Goal: Check status: Check status

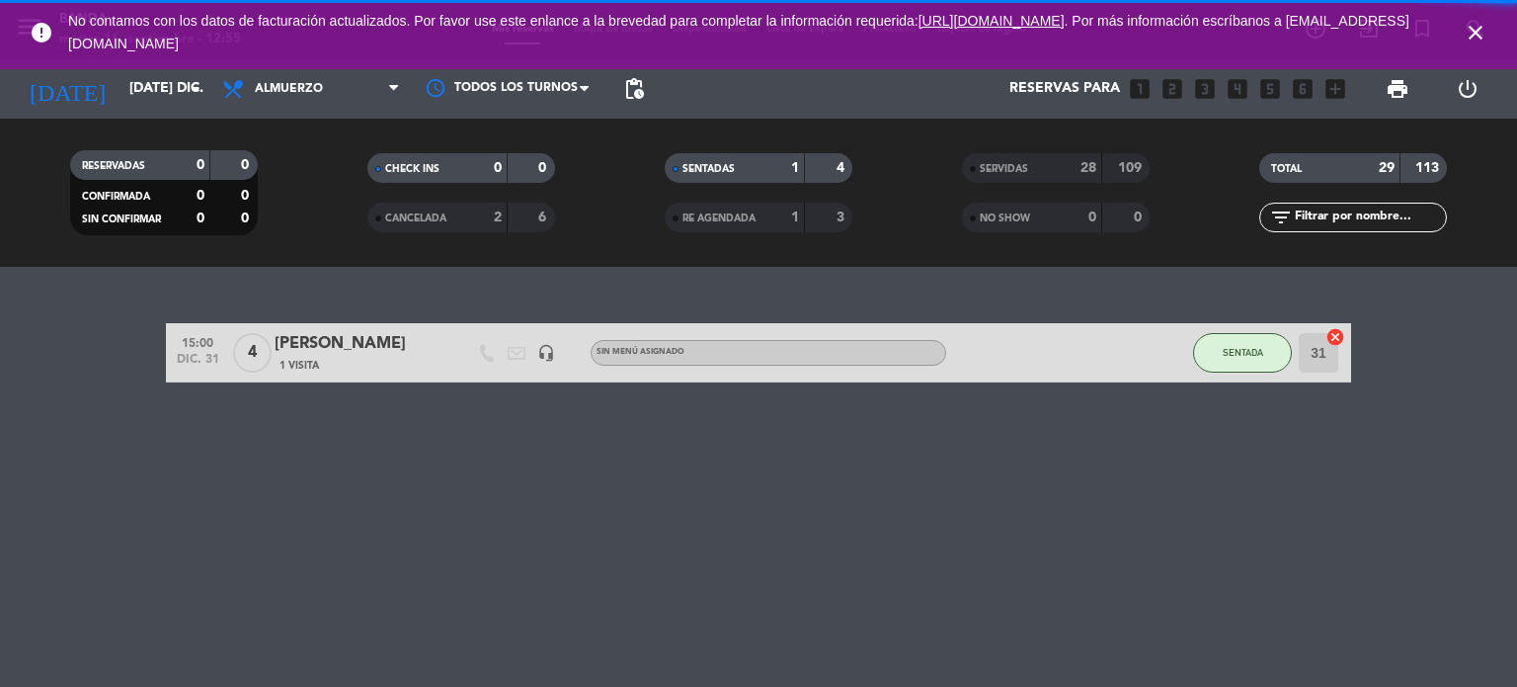
click at [1473, 31] on icon "close" at bounding box center [1476, 33] width 24 height 24
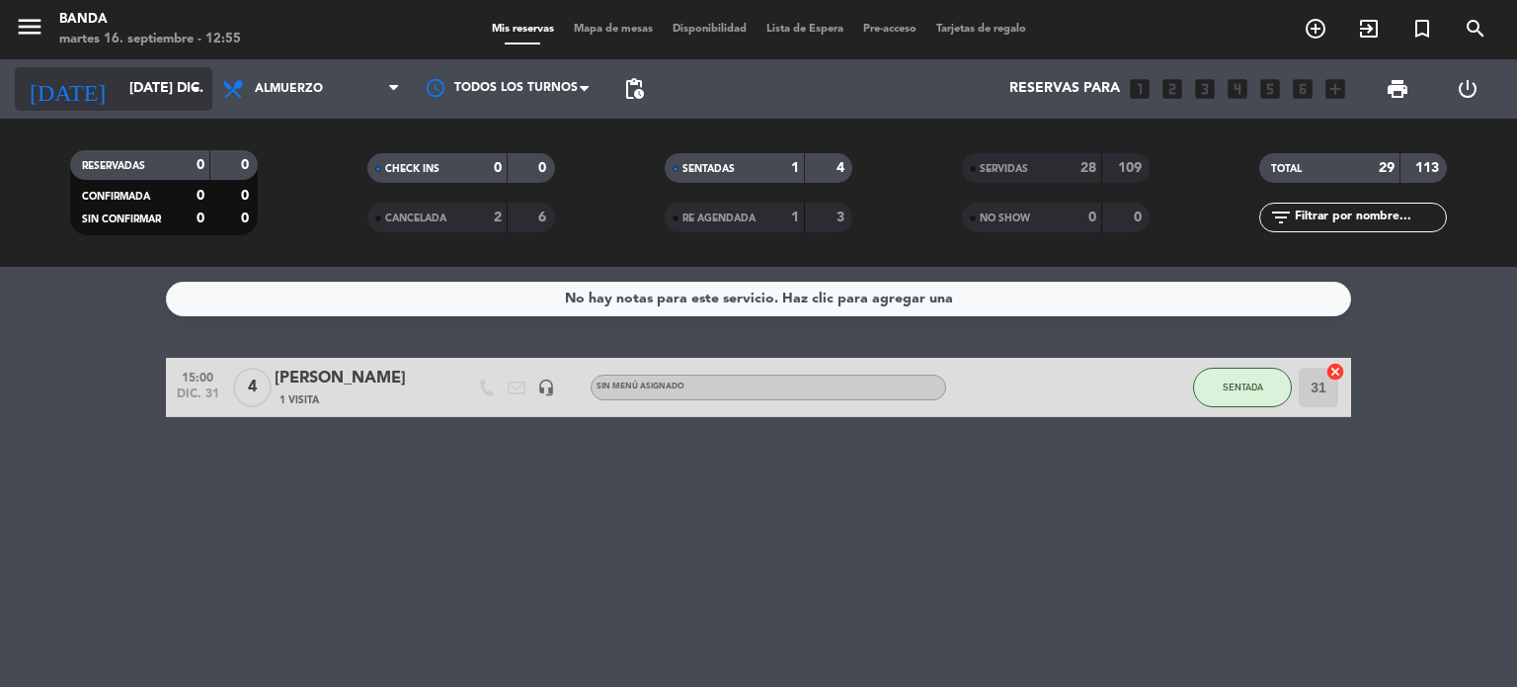
click at [186, 94] on icon "arrow_drop_down" at bounding box center [196, 89] width 24 height 24
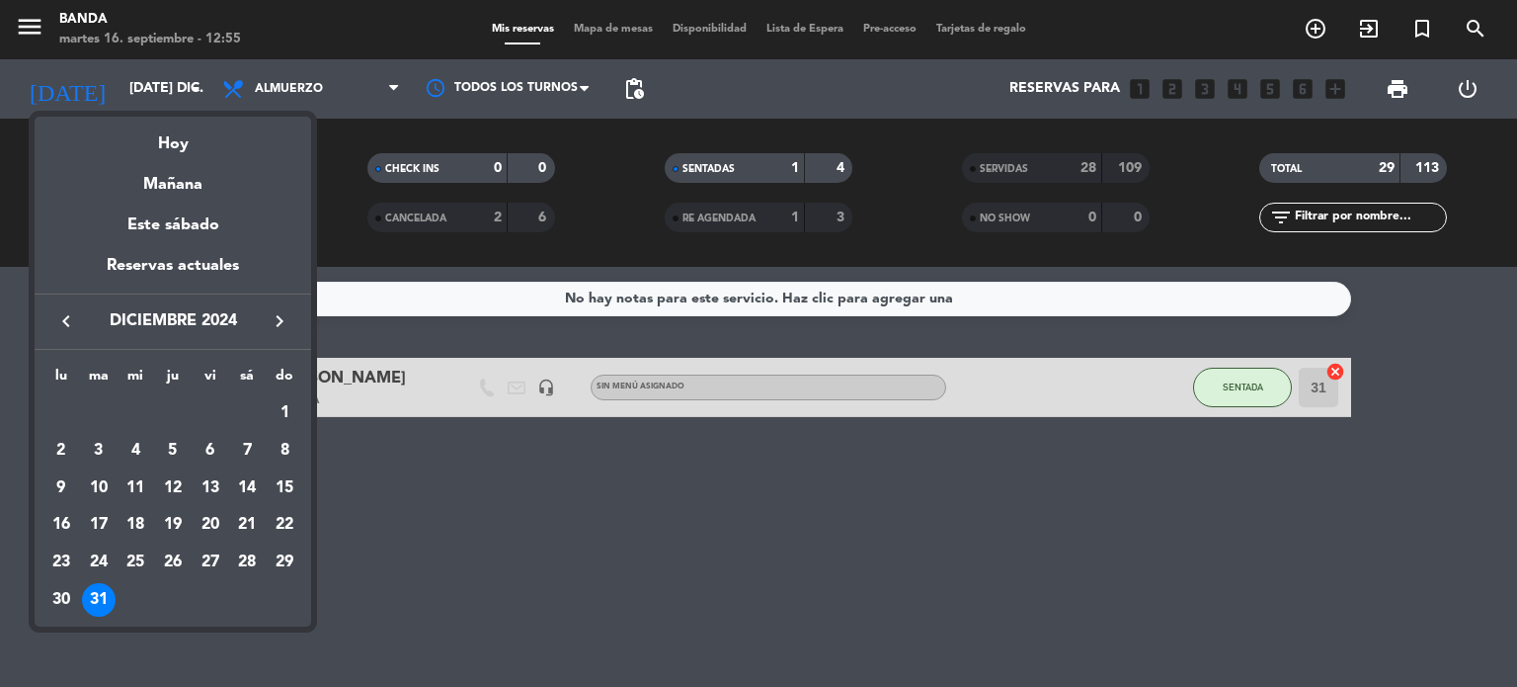
click at [291, 319] on button "keyboard_arrow_right" at bounding box center [280, 321] width 36 height 26
click at [281, 314] on icon "keyboard_arrow_right" at bounding box center [280, 321] width 24 height 24
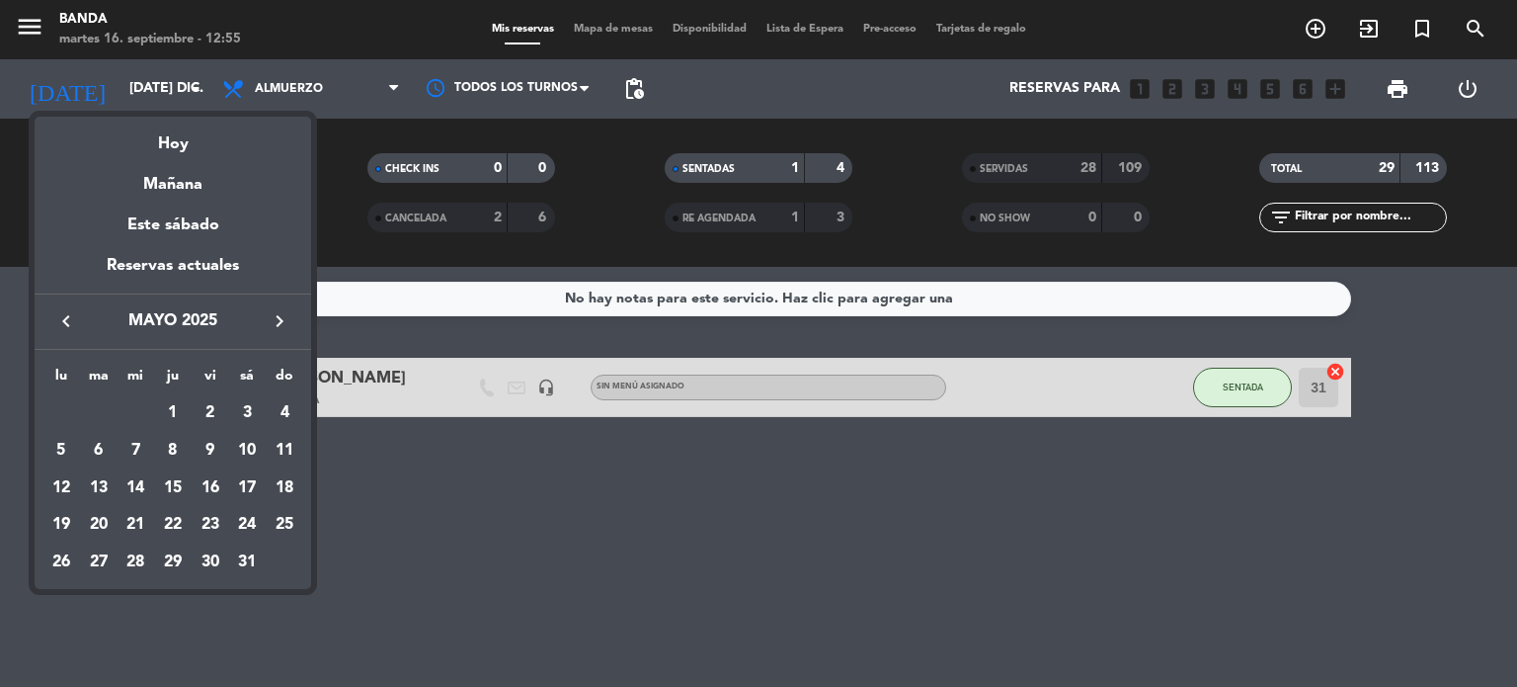
click at [281, 314] on icon "keyboard_arrow_right" at bounding box center [280, 321] width 24 height 24
click at [557, 531] on div at bounding box center [758, 343] width 1517 height 687
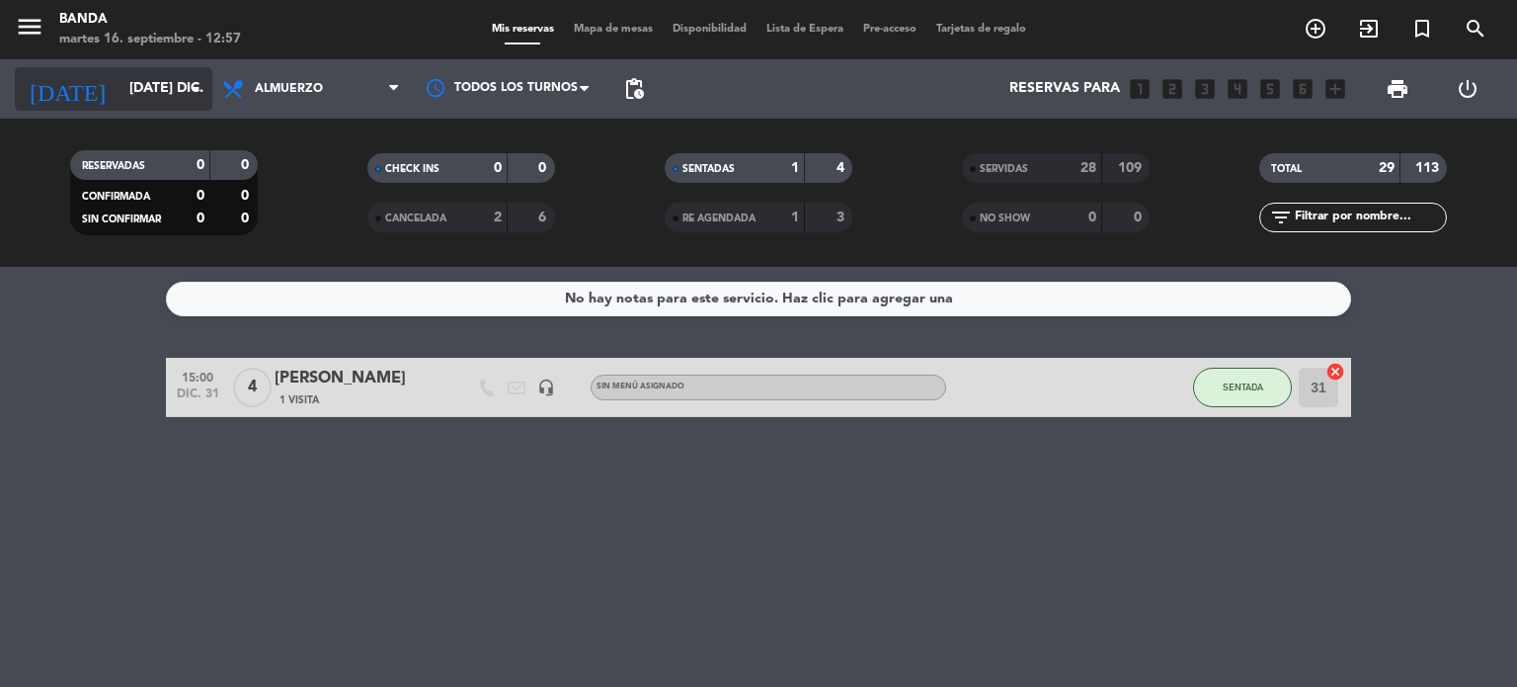
click at [165, 95] on input "[DATE] dic." at bounding box center [214, 89] width 188 height 36
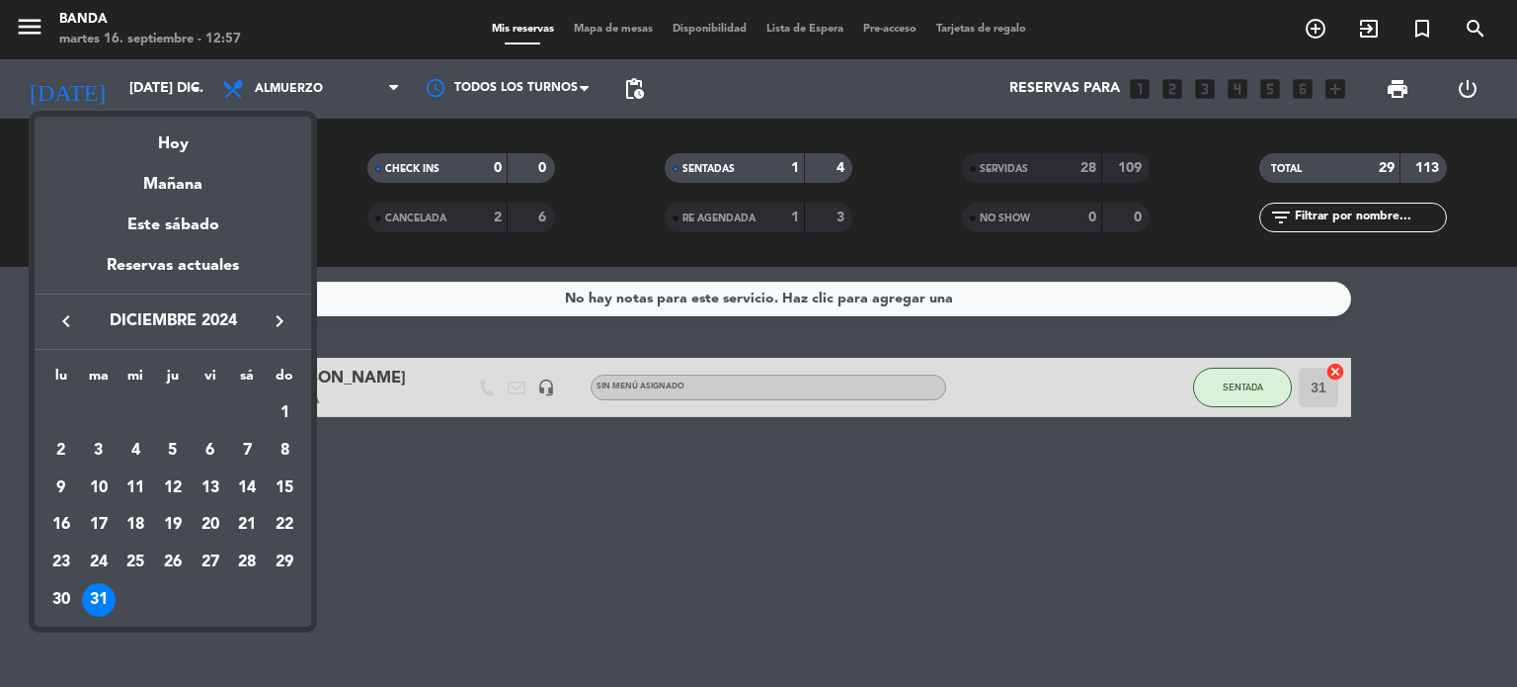
click at [275, 323] on icon "keyboard_arrow_right" at bounding box center [280, 321] width 24 height 24
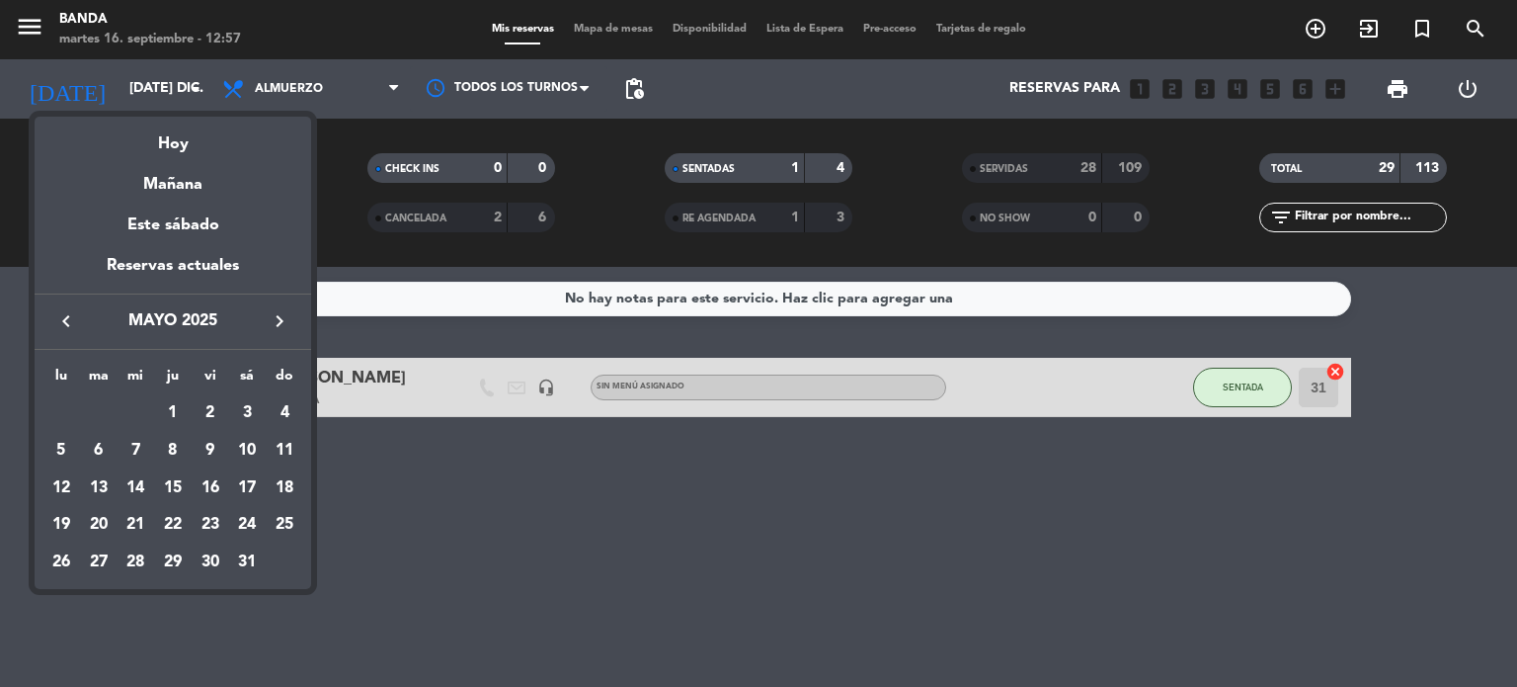
click at [275, 323] on icon "keyboard_arrow_right" at bounding box center [280, 321] width 24 height 24
click at [274, 323] on icon "keyboard_arrow_right" at bounding box center [280, 321] width 24 height 24
click at [93, 515] on div "16" at bounding box center [99, 525] width 34 height 34
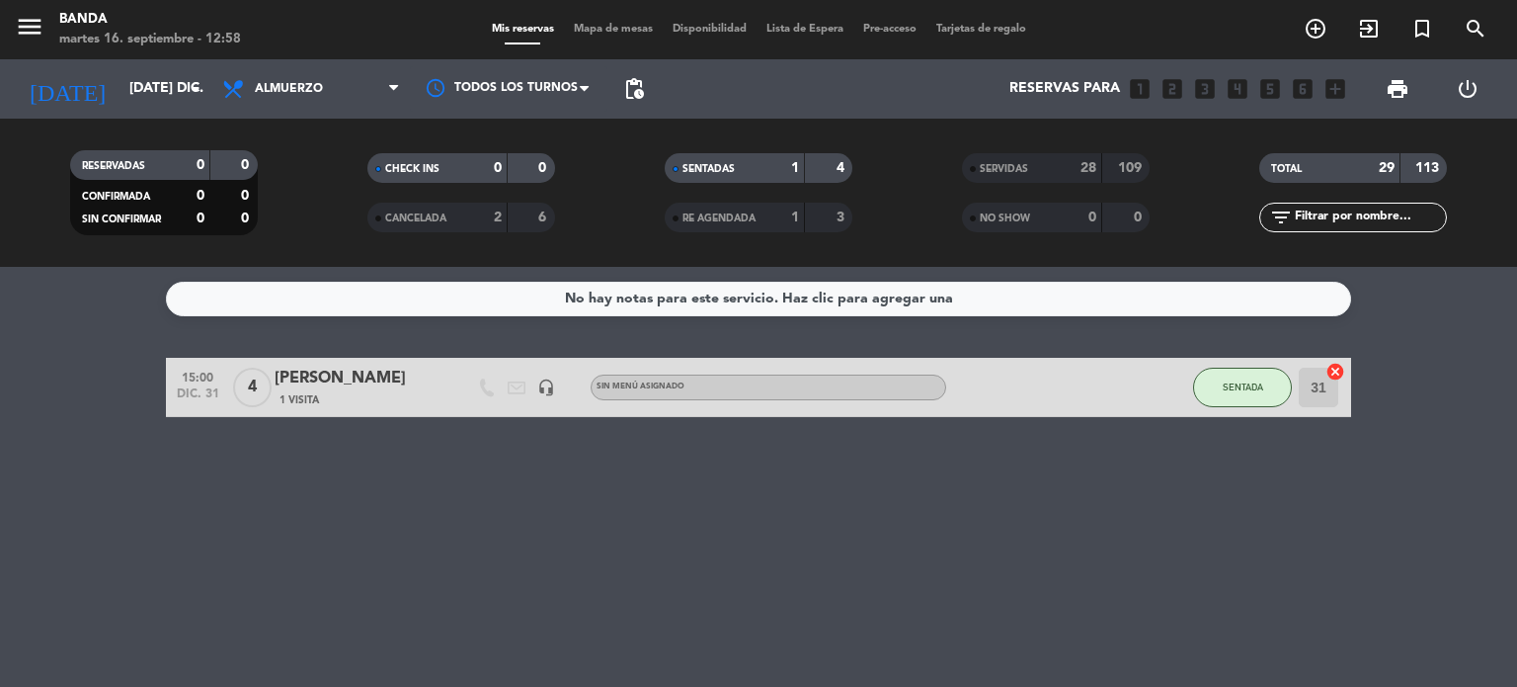
type input "[DATE] sep."
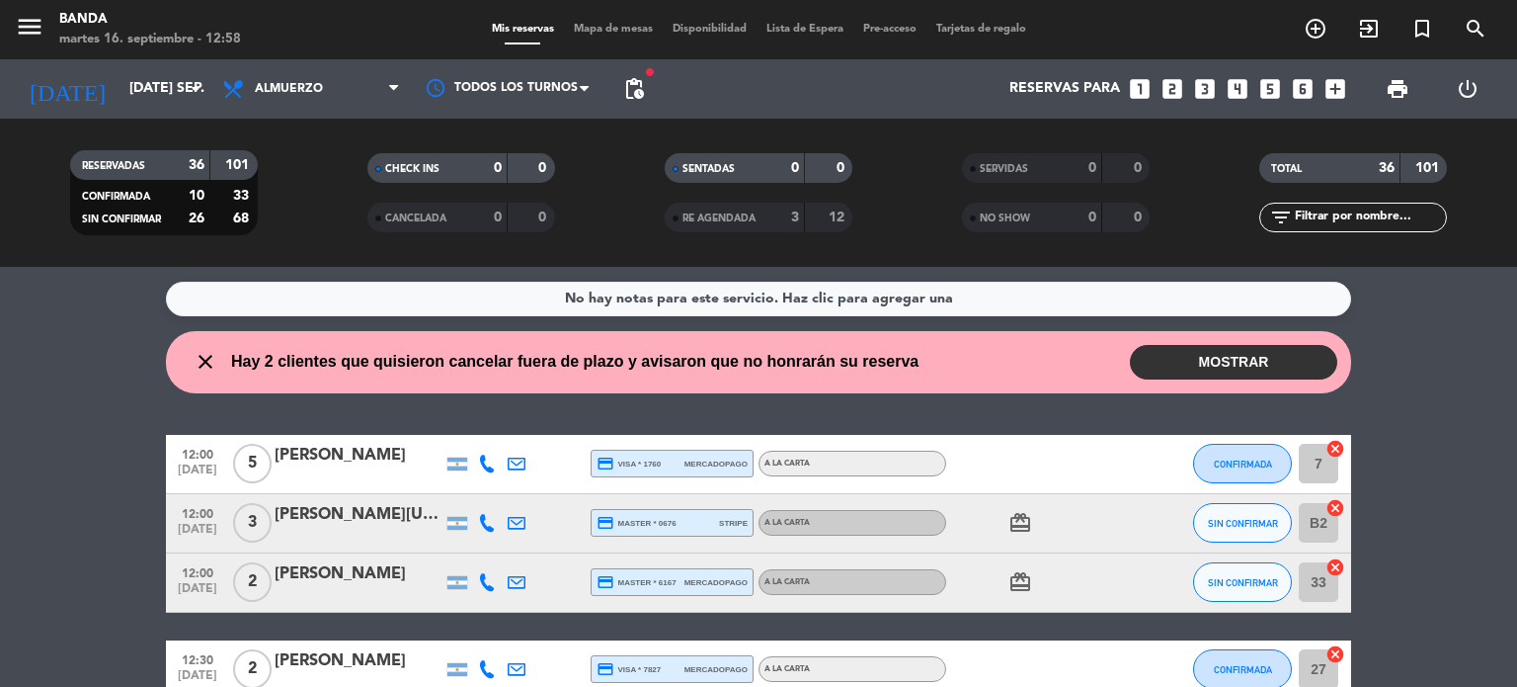
click at [1213, 361] on button "MOSTRAR" at bounding box center [1233, 362] width 207 height 35
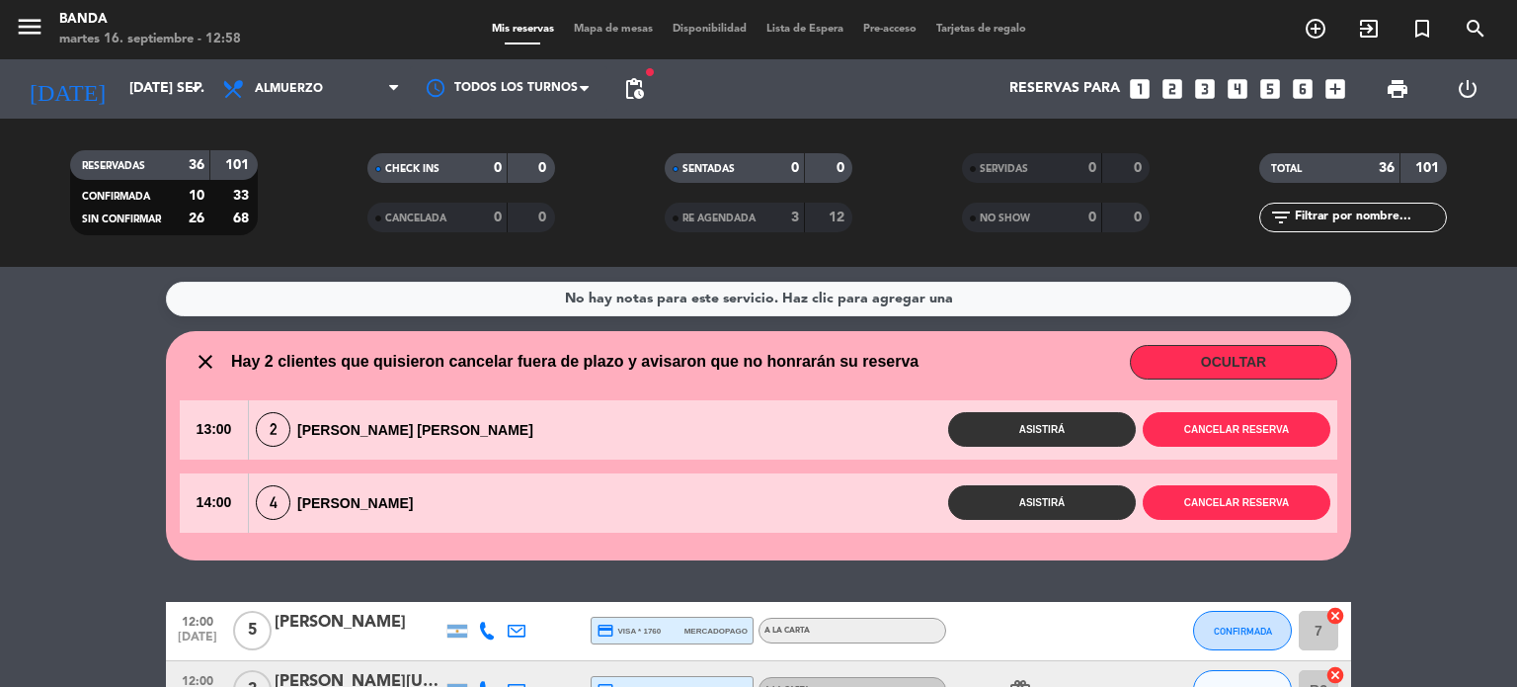
click at [92, 423] on wont-attend-reservations "close Hay 2 clientes que quisieron cancelar fuera de plazo y avisaron que no ho…" at bounding box center [758, 445] width 1517 height 229
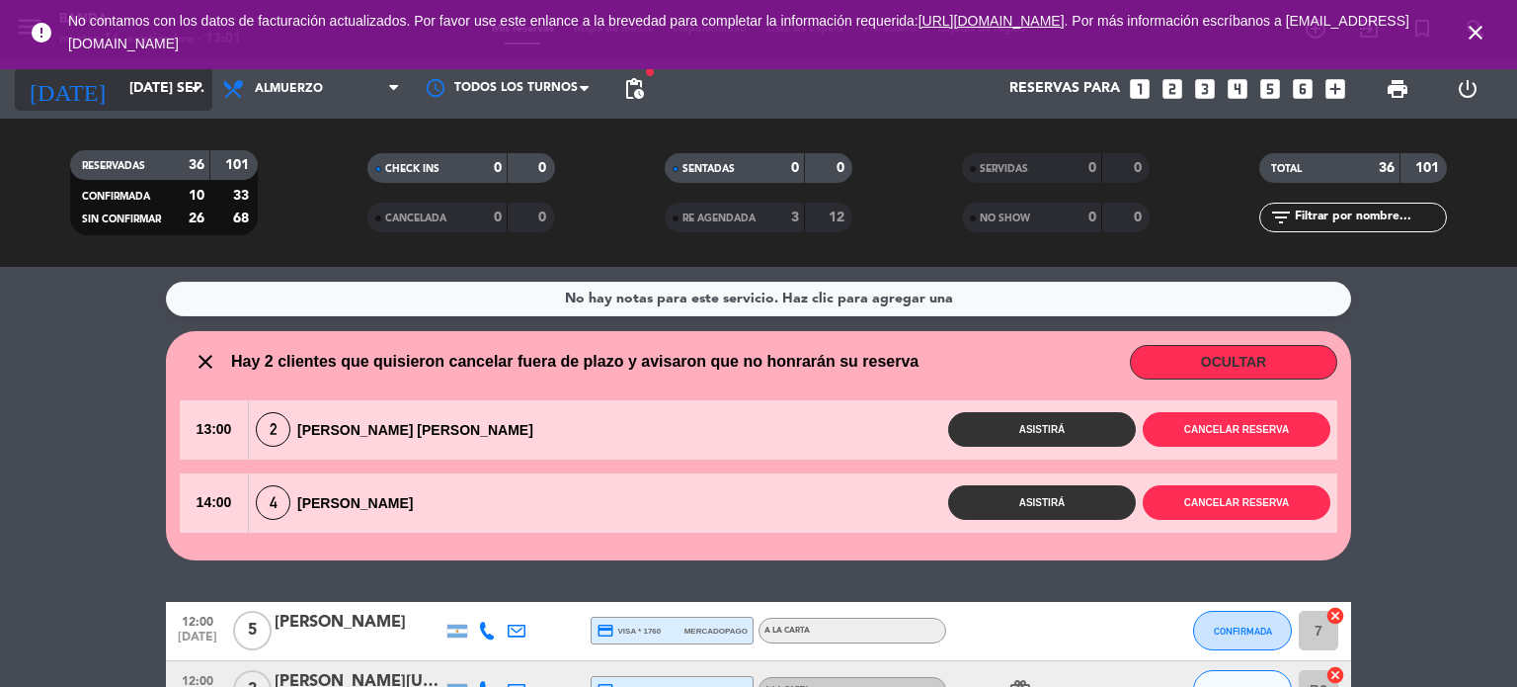
click at [130, 93] on input "[DATE] sep." at bounding box center [214, 89] width 188 height 36
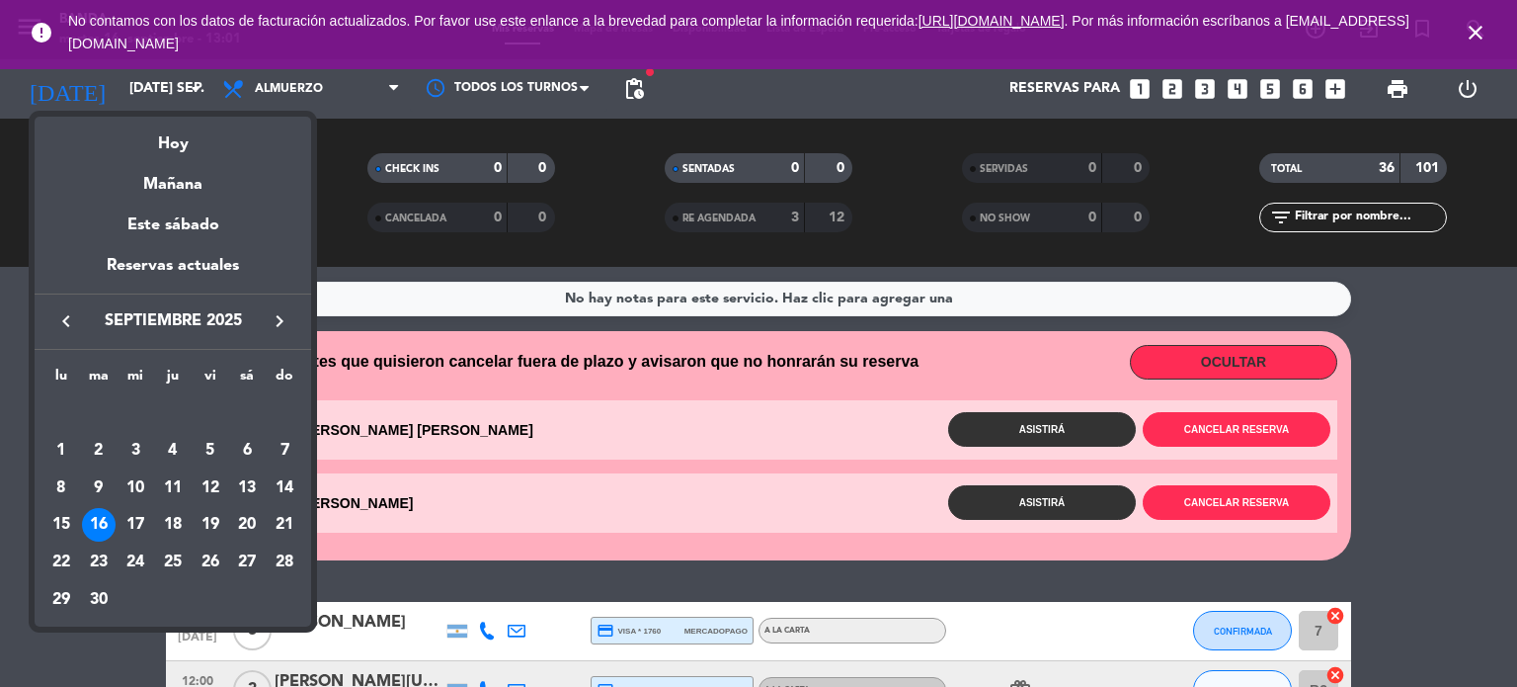
click at [635, 93] on div at bounding box center [758, 343] width 1517 height 687
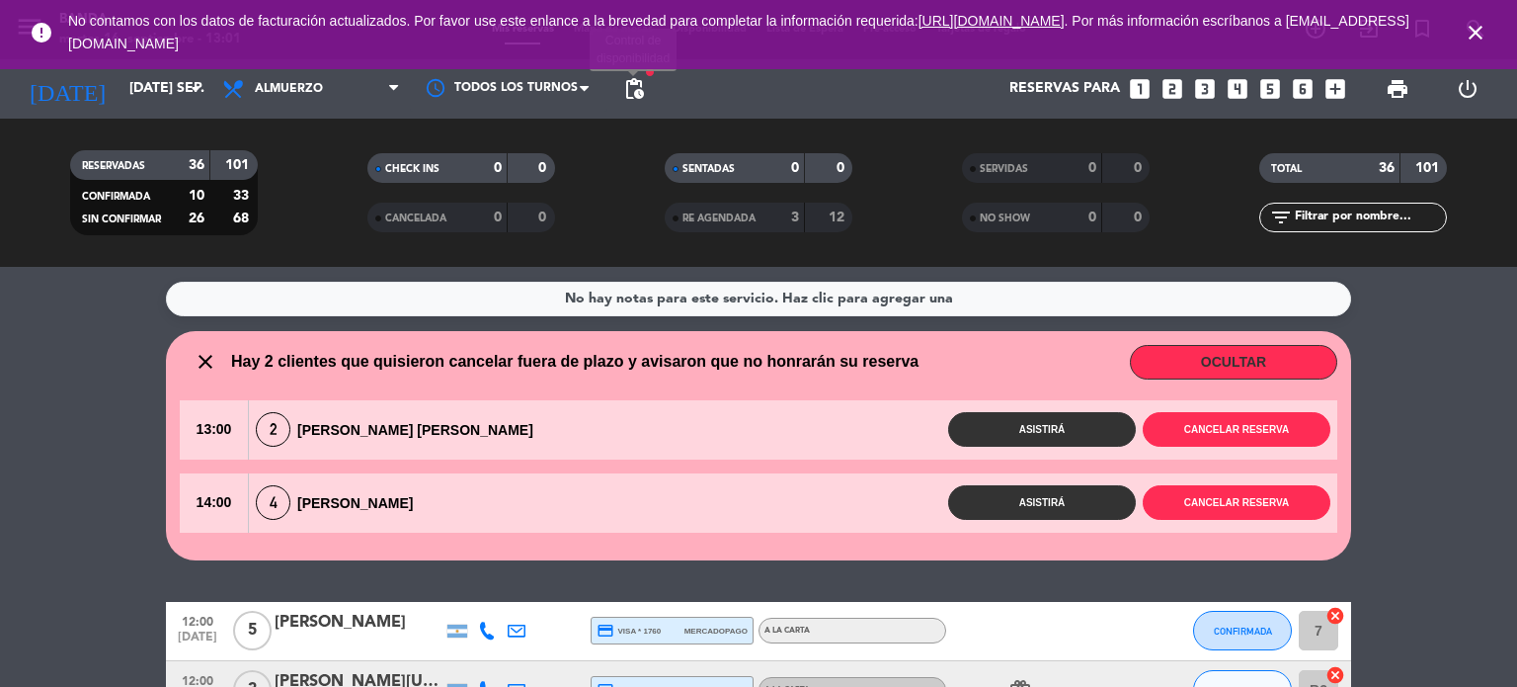
click at [635, 93] on span "pending_actions" at bounding box center [634, 89] width 24 height 24
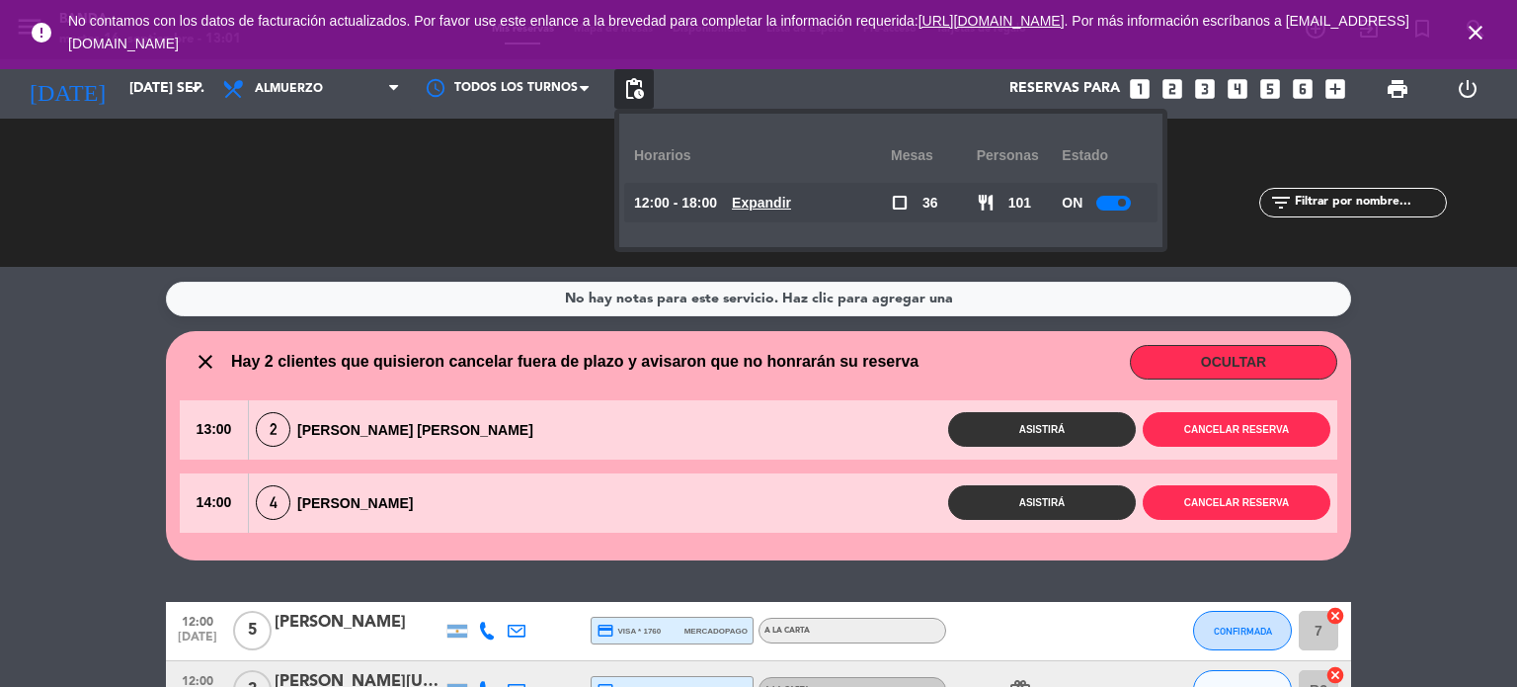
click at [775, 204] on u "Expandir" at bounding box center [761, 203] width 59 height 16
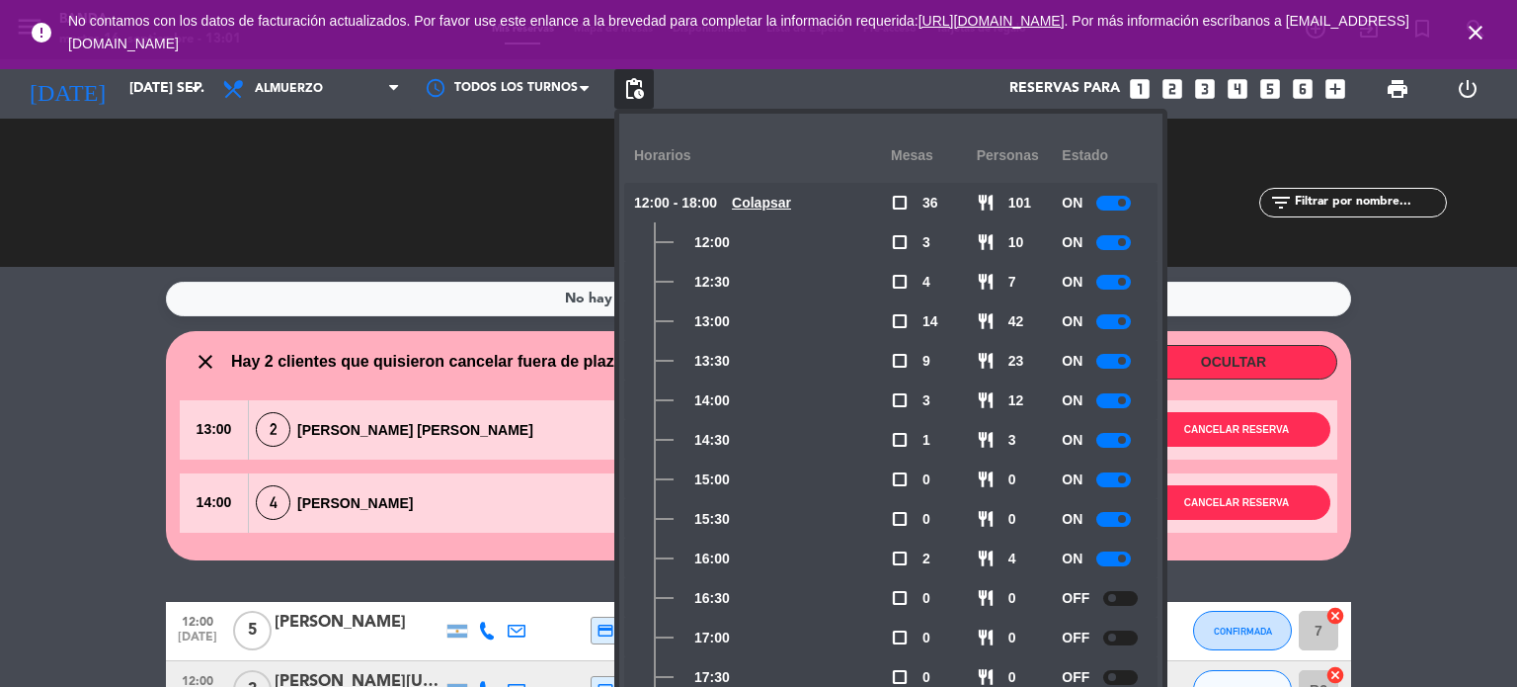
click at [1481, 27] on icon "close" at bounding box center [1476, 33] width 24 height 24
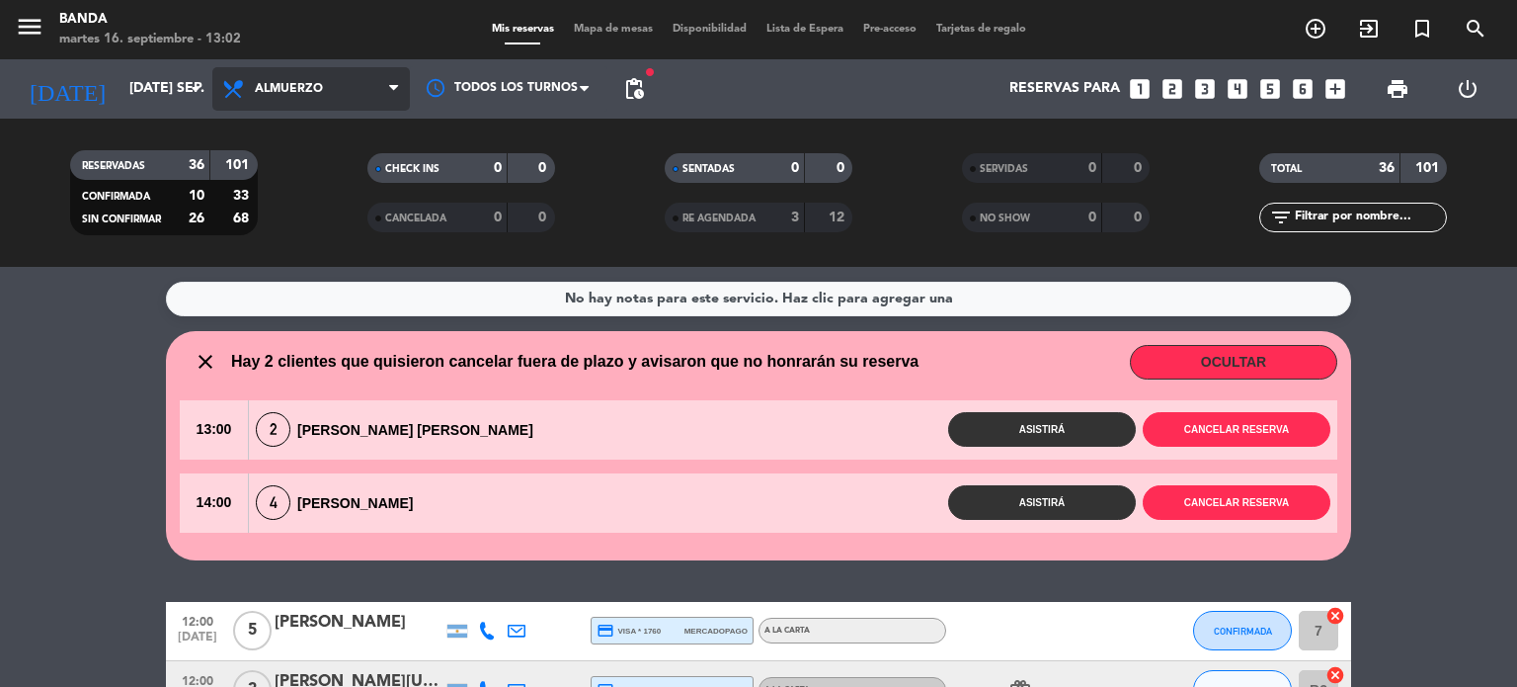
click at [285, 97] on span "Almuerzo" at bounding box center [311, 88] width 198 height 43
click at [270, 230] on div "menu Banda martes 16. septiembre - 13:02 Mis reservas Mapa de mesas Disponibili…" at bounding box center [758, 133] width 1517 height 267
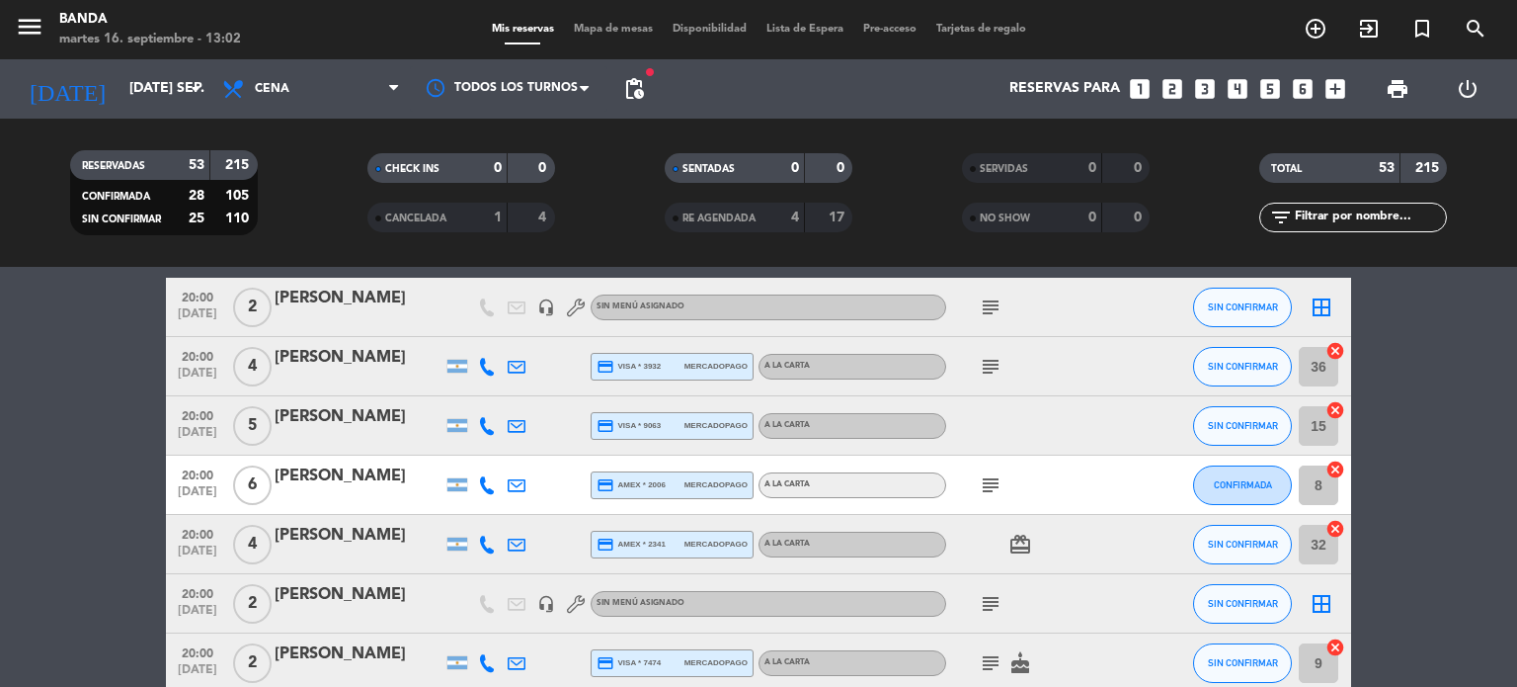
scroll to position [119, 0]
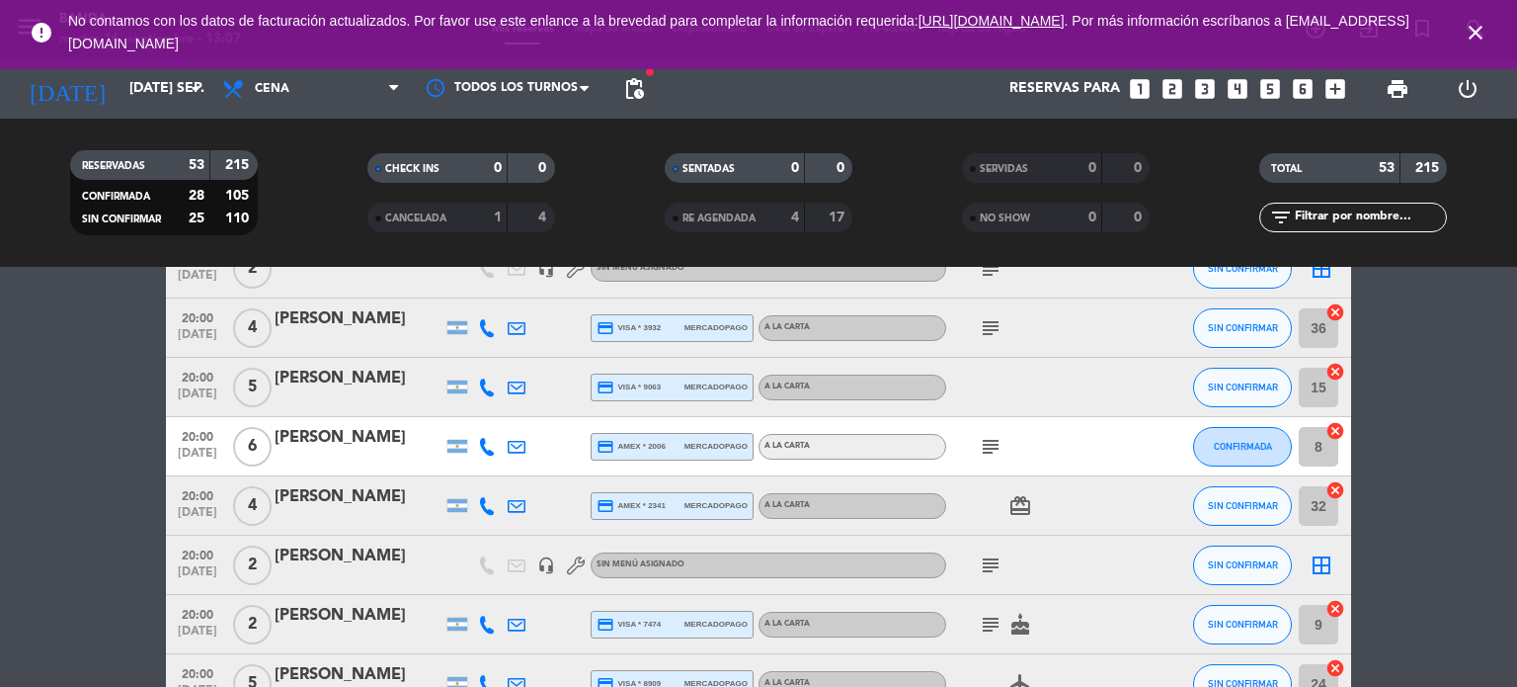
click at [1462, 1] on div "error No contamos con los datos de facturación actualizados. Por favor use este…" at bounding box center [758, 32] width 1517 height 65
click at [1479, 46] on span "close" at bounding box center [1475, 32] width 53 height 53
click at [1477, 27] on icon "close" at bounding box center [1476, 33] width 24 height 24
